Goal: Register for event/course

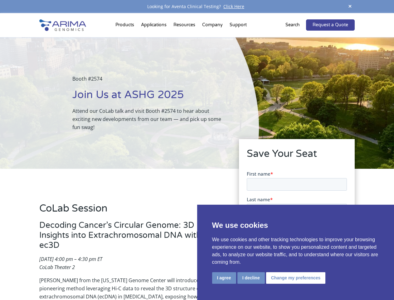
click at [197, 150] on div "Booth #2574 Join Us at ASHG 2025 Attend our CoLab talk and visit Booth #2574 to…" at bounding box center [129, 102] width 259 height 131
click at [224, 278] on button "I agree" at bounding box center [224, 278] width 24 height 12
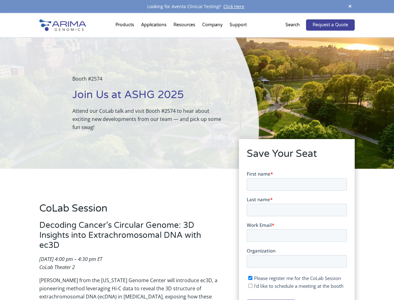
click at [251, 285] on input "I'd like to schedule a meeting at the booth" at bounding box center [250, 285] width 4 height 4
click at [295, 285] on span "I'd like to schedule a meeting at the booth" at bounding box center [299, 285] width 90 height 6
click at [252, 285] on input "I'd like to schedule a meeting at the booth" at bounding box center [250, 285] width 4 height 4
checkbox input "false"
click at [350, 7] on span at bounding box center [350, 6] width 9 height 8
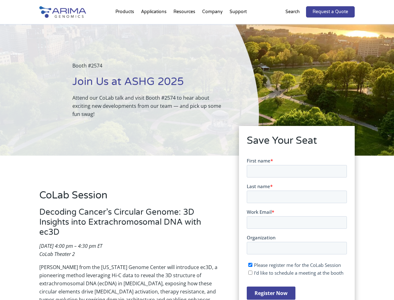
click at [126, 26] on div "Booth #2574 Join Us at ASHG 2025 Attend our CoLab talk and visit Booth #2574 to…" at bounding box center [129, 89] width 259 height 131
click at [185, 26] on div "Booth #2574 Join Us at ASHG 2025 Attend our CoLab talk and visit Booth #2574 to…" at bounding box center [129, 89] width 259 height 131
click at [213, 26] on div "Booth #2574 Join Us at ASHG 2025 Attend our CoLab talk and visit Booth #2574 to…" at bounding box center [129, 89] width 259 height 131
click at [238, 26] on div "Booth #2574 Join Us at ASHG 2025 Attend our CoLab talk and visit Booth #2574 to…" at bounding box center [129, 89] width 259 height 131
